Goal: Task Accomplishment & Management: Manage account settings

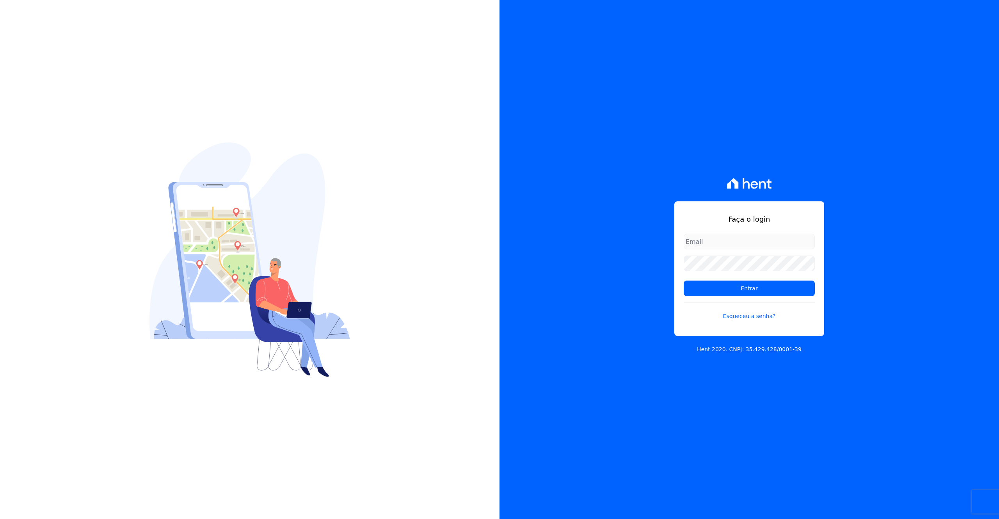
click at [774, 243] on input "email" at bounding box center [749, 242] width 131 height 16
type input "[EMAIL_ADDRESS][DOMAIN_NAME]"
click at [684, 281] on input "Entrar" at bounding box center [749, 289] width 131 height 16
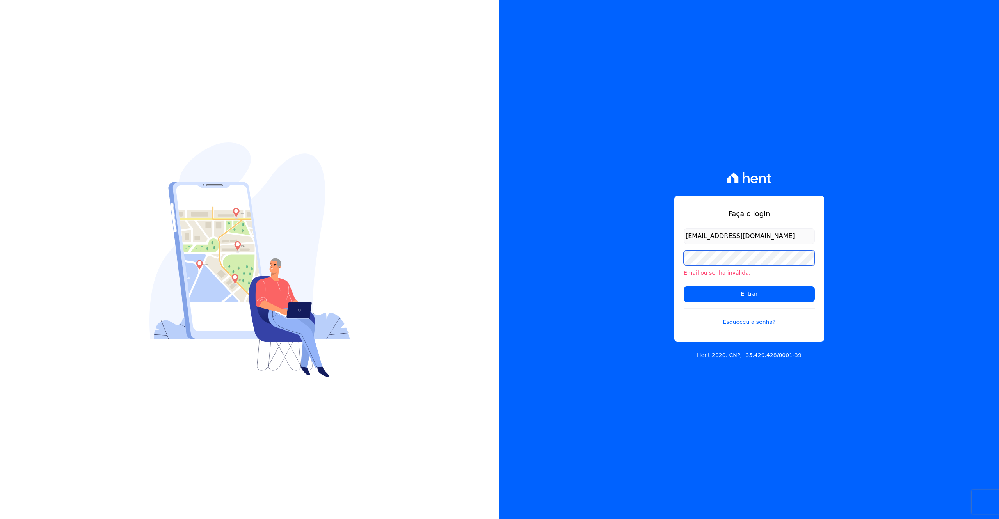
click at [684, 286] on input "Entrar" at bounding box center [749, 294] width 131 height 16
click at [749, 324] on link "Esqueceu a senha?" at bounding box center [749, 317] width 131 height 18
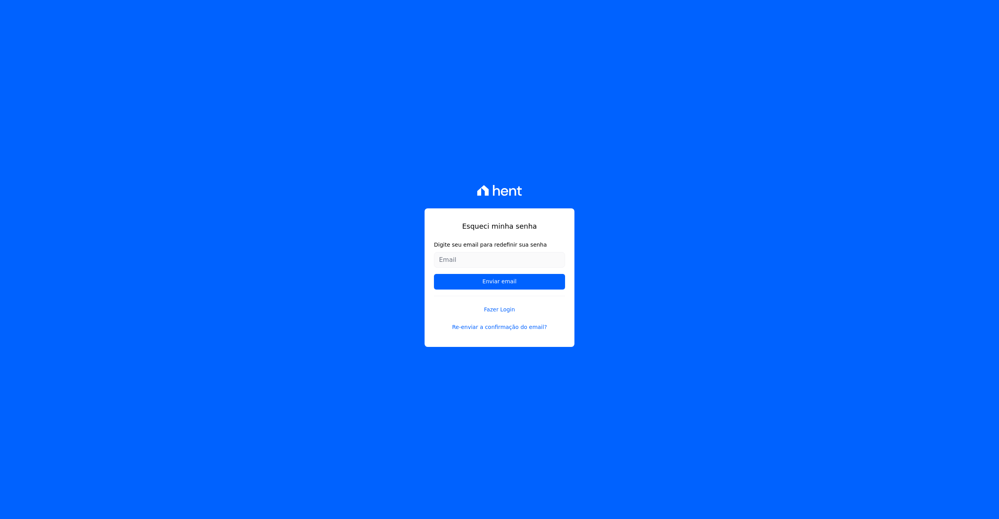
click at [527, 262] on input "Digite seu email para redefinir sua senha" at bounding box center [499, 260] width 131 height 16
type input "[EMAIL_ADDRESS][DOMAIN_NAME]"
click at [503, 281] on input "Enviar email" at bounding box center [499, 282] width 131 height 16
click at [503, 323] on link "Re-enviar a confirmação do email?" at bounding box center [499, 327] width 131 height 8
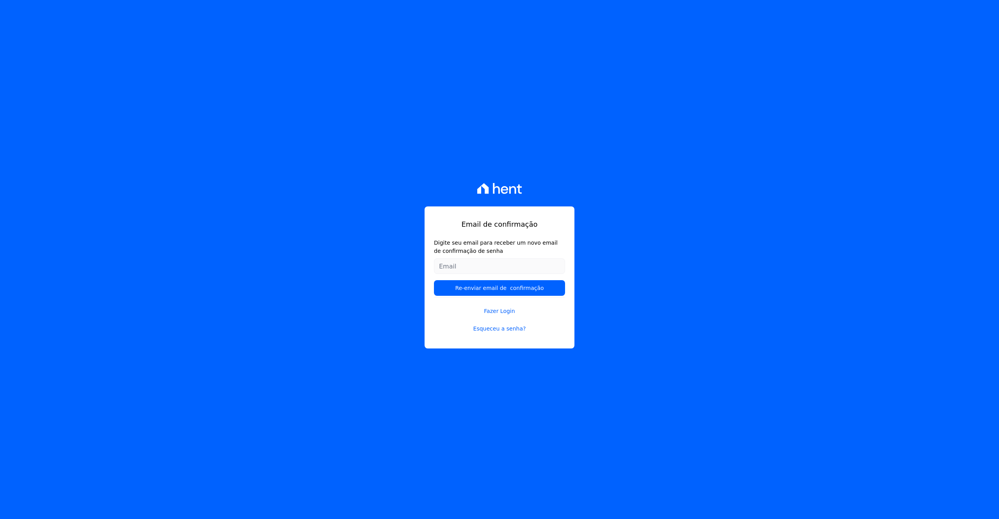
click at [490, 266] on input "Digite seu email para receber um novo email de confirmação de senha" at bounding box center [499, 266] width 131 height 16
type input "[EMAIL_ADDRESS][DOMAIN_NAME]"
click at [502, 285] on input "Re-enviar email de confirmação" at bounding box center [499, 288] width 131 height 16
click at [534, 288] on input "Re-enviar email de confirmação" at bounding box center [499, 288] width 131 height 16
click at [507, 287] on input "Re-enviar email de confirmação" at bounding box center [499, 288] width 131 height 16
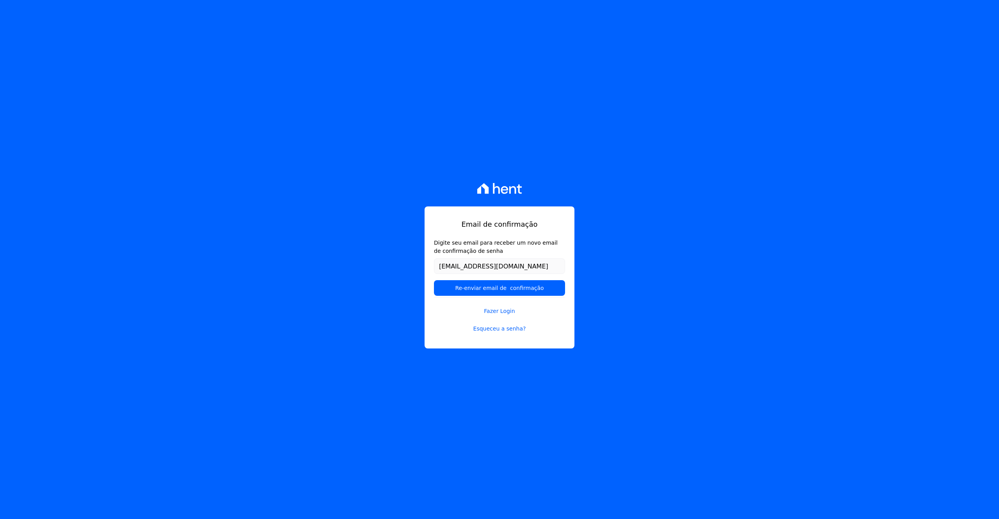
drag, startPoint x: 508, startPoint y: 287, endPoint x: 372, endPoint y: 48, distance: 274.5
click at [506, 287] on input "Re-enviar email de confirmação" at bounding box center [499, 288] width 131 height 16
